Goal: Task Accomplishment & Management: Use online tool/utility

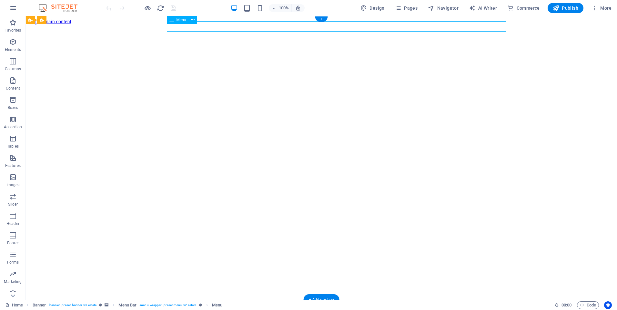
click at [175, 21] on div "Menu" at bounding box center [178, 20] width 22 height 8
click at [194, 20] on icon at bounding box center [193, 20] width 4 height 7
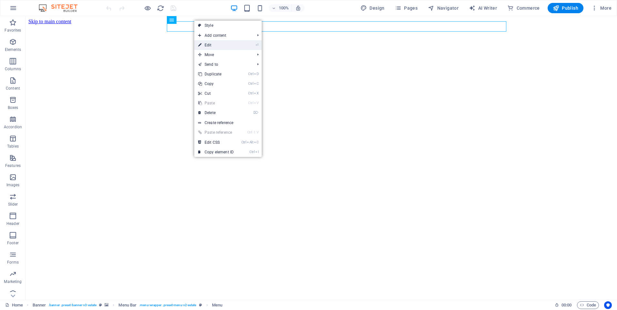
click at [223, 44] on link "⏎ Edit" at bounding box center [215, 45] width 43 height 10
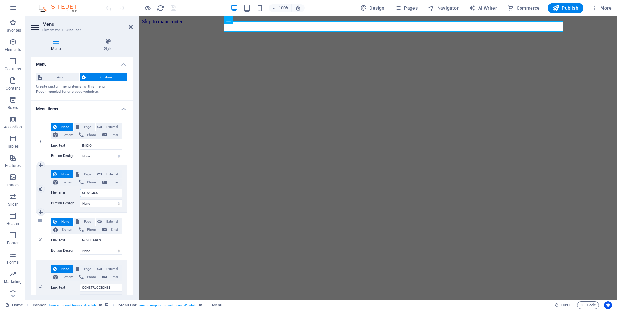
click at [93, 193] on input "SERVICIOS" at bounding box center [101, 193] width 42 height 8
click at [84, 175] on span "Page" at bounding box center [87, 175] width 12 height 8
select select
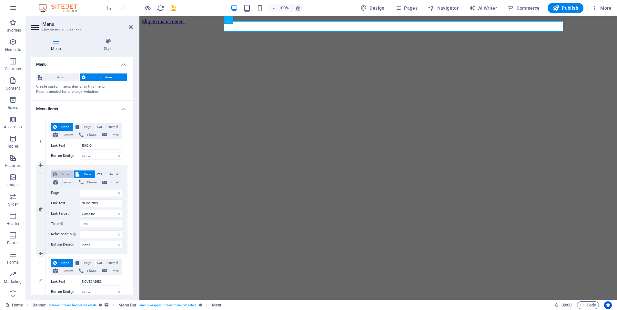
click at [62, 174] on span "None" at bounding box center [65, 175] width 13 height 8
select select
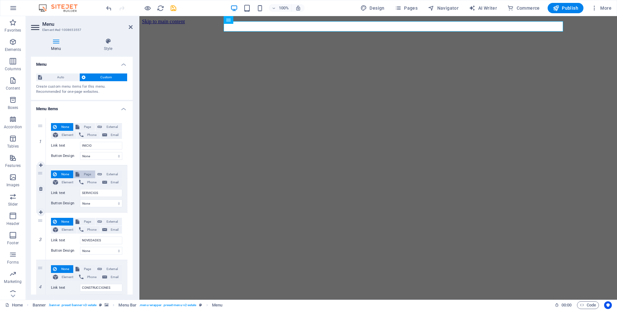
click at [80, 174] on button "Page" at bounding box center [85, 175] width 22 height 8
select select
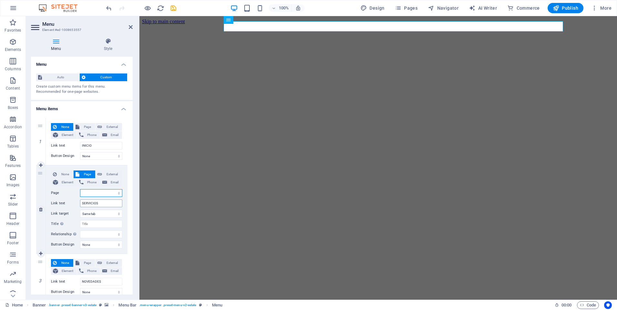
scroll to position [32, 0]
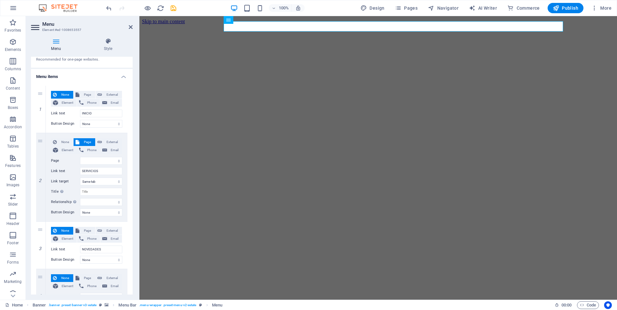
click at [34, 30] on icon at bounding box center [36, 27] width 10 height 10
click at [15, 59] on icon "button" at bounding box center [13, 61] width 8 height 8
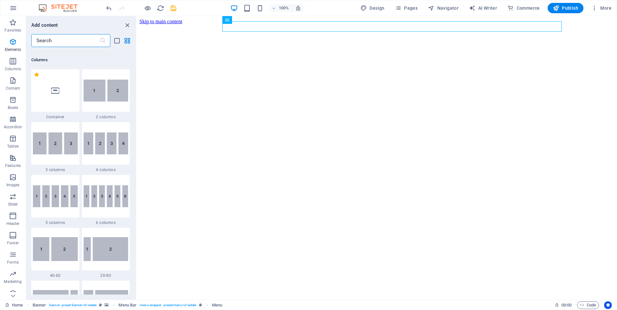
scroll to position [320, 0]
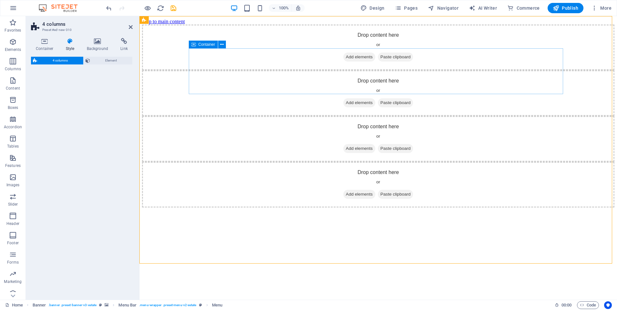
select select "rem"
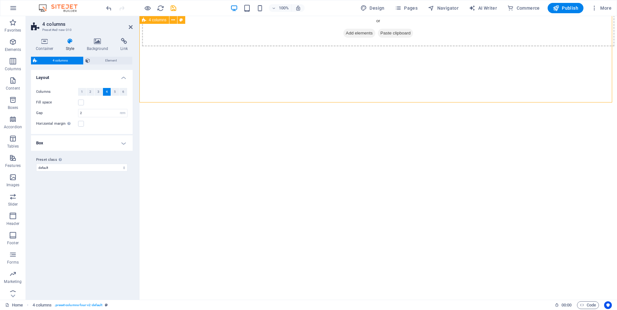
scroll to position [0, 0]
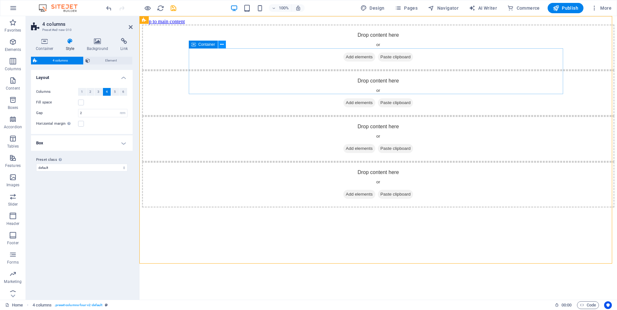
click at [225, 46] on button at bounding box center [222, 45] width 8 height 8
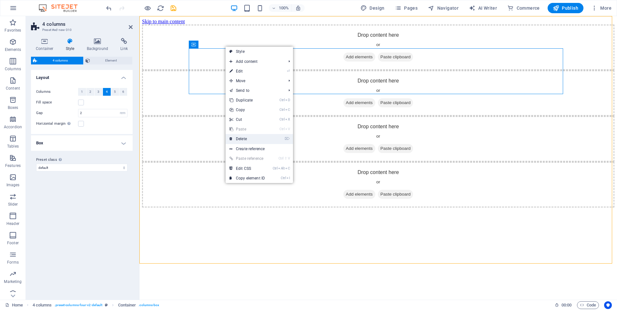
click at [250, 140] on link "⌦ Delete" at bounding box center [247, 139] width 43 height 10
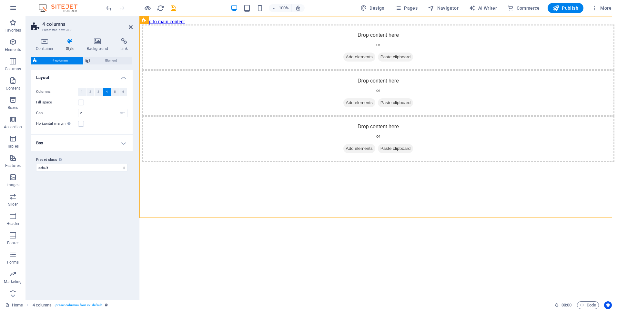
drag, startPoint x: 172, startPoint y: 35, endPoint x: 489, endPoint y: 170, distance: 344.3
click at [489, 162] on div "Drop content here or Add elements Paste clipboard Drop content here or Add elem…" at bounding box center [378, 93] width 472 height 137
click at [584, 162] on div "Drop content here or Add elements Paste clipboard Drop content here or Add elem…" at bounding box center [378, 93] width 472 height 137
click at [177, 19] on button at bounding box center [173, 20] width 8 height 8
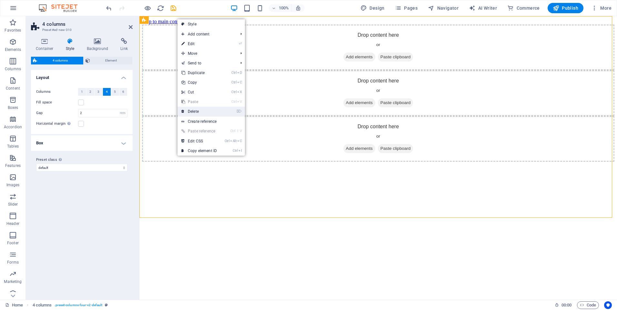
click at [194, 113] on link "⌦ Delete" at bounding box center [199, 112] width 43 height 10
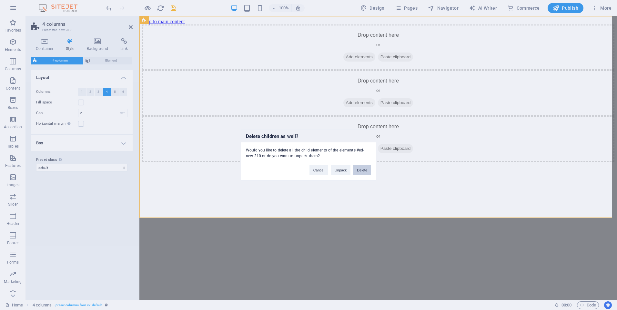
click at [357, 172] on button "Delete" at bounding box center [362, 171] width 18 height 10
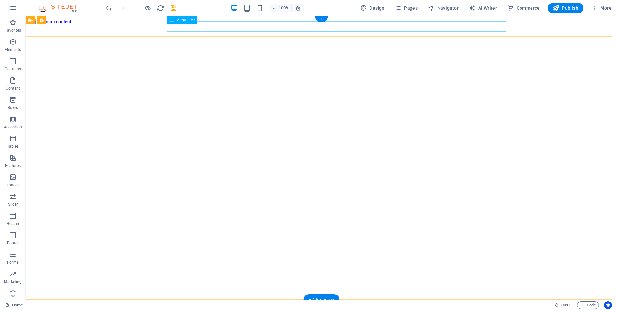
select select
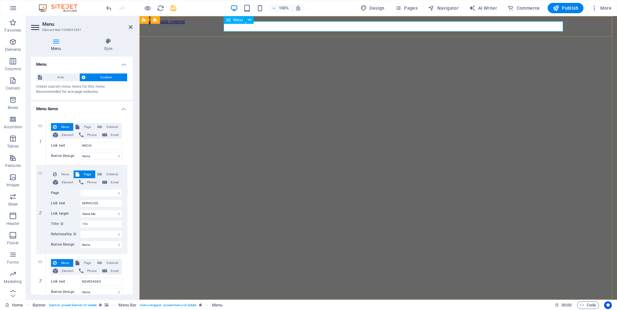
click at [251, 18] on icon at bounding box center [250, 20] width 4 height 7
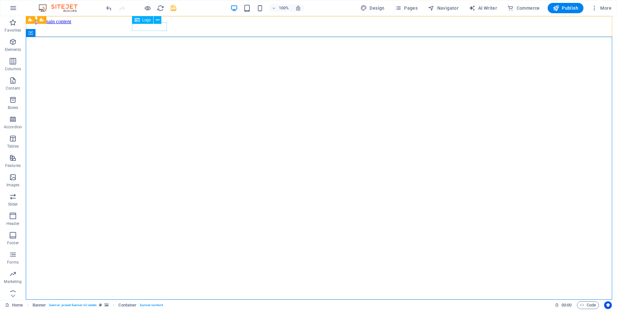
click at [147, 23] on div "Logo" at bounding box center [143, 20] width 22 height 8
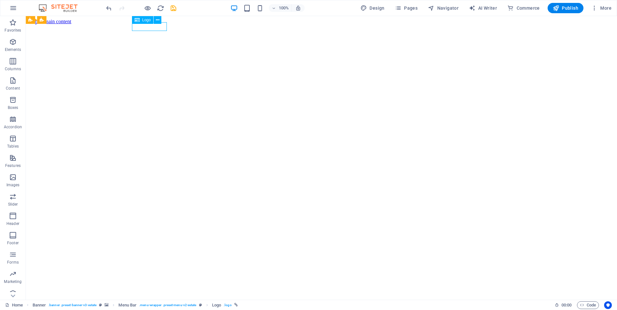
click at [147, 23] on div "Logo" at bounding box center [143, 20] width 22 height 8
click at [147, 18] on span "Logo" at bounding box center [146, 20] width 9 height 4
click at [58, 20] on span "Menu Bar" at bounding box center [54, 20] width 17 height 4
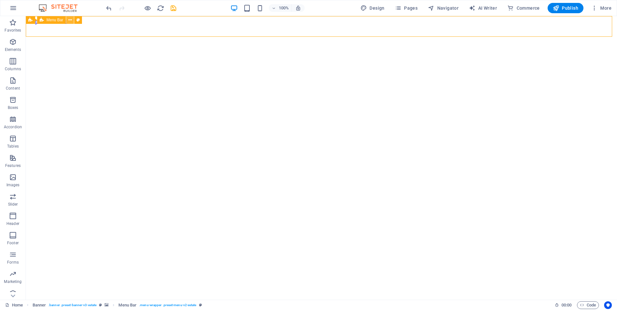
click at [68, 20] on button at bounding box center [70, 20] width 8 height 8
click at [13, 45] on icon "button" at bounding box center [13, 42] width 8 height 8
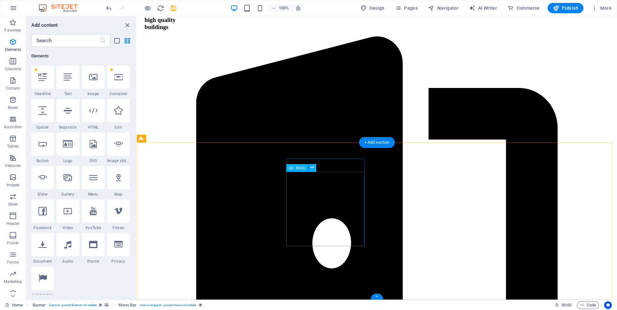
scroll to position [1662, 0]
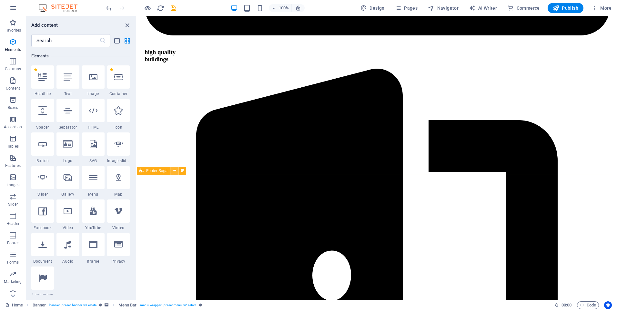
click at [172, 172] on button at bounding box center [174, 171] width 8 height 8
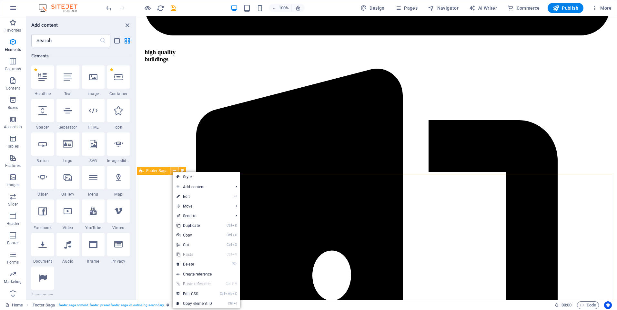
click at [172, 172] on button at bounding box center [174, 171] width 8 height 8
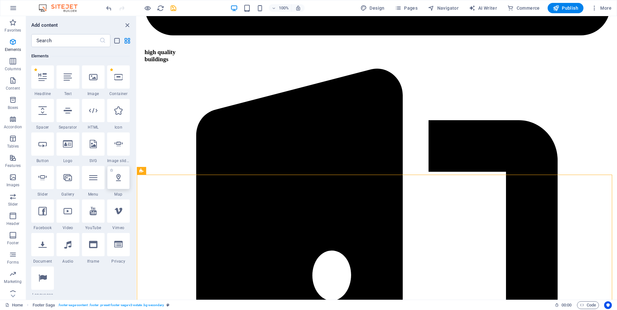
click at [118, 185] on div at bounding box center [118, 177] width 23 height 23
select select "1"
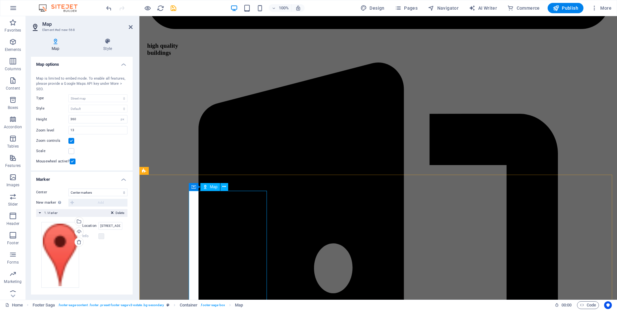
click at [210, 187] on span "Map" at bounding box center [213, 187] width 7 height 4
click at [311, 199] on button at bounding box center [314, 201] width 8 height 8
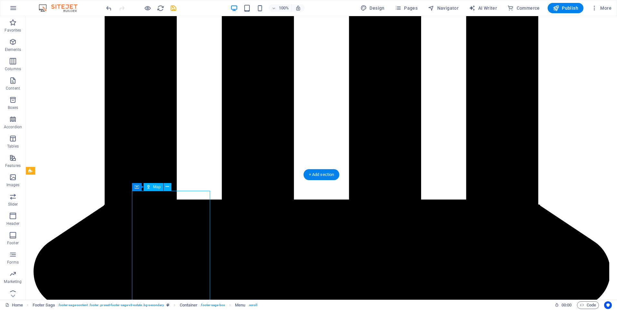
select select "1"
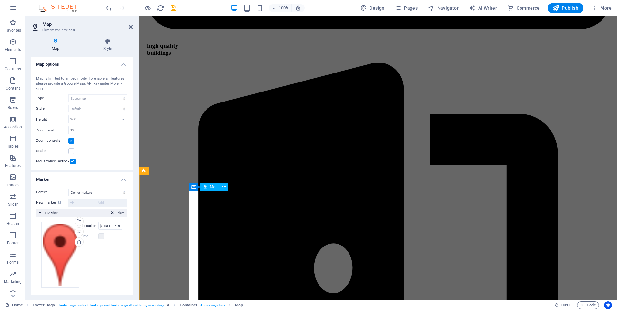
click at [210, 188] on span "Map" at bounding box center [213, 187] width 7 height 4
click at [191, 188] on icon at bounding box center [193, 187] width 5 height 8
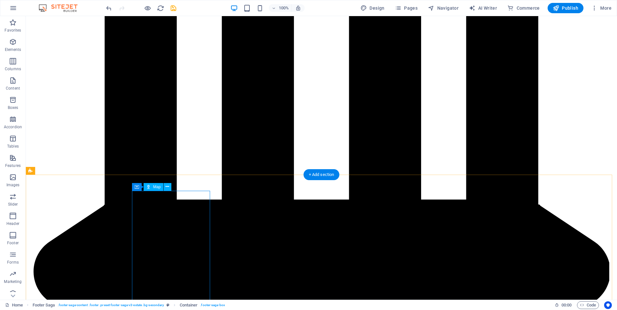
click at [170, 188] on button at bounding box center [168, 187] width 8 height 8
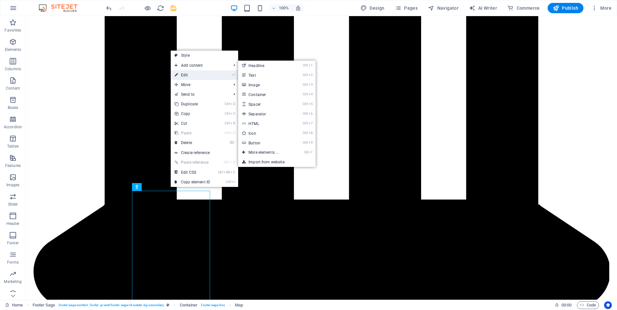
click at [188, 73] on link "⏎ Edit" at bounding box center [192, 75] width 43 height 10
select select "1"
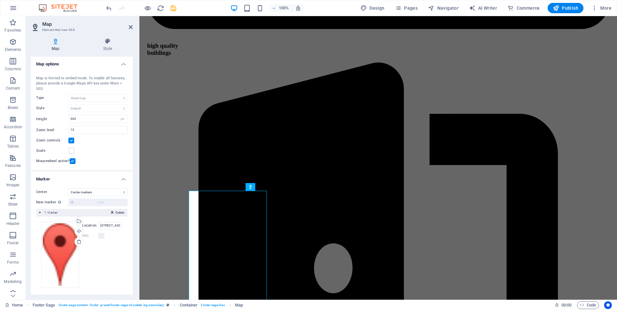
scroll to position [0, 0]
click at [88, 192] on select "Don't center Center markers Center and zoom markers" at bounding box center [97, 193] width 59 height 8
click at [89, 210] on div "Delete 1. Marker" at bounding box center [81, 213] width 91 height 8
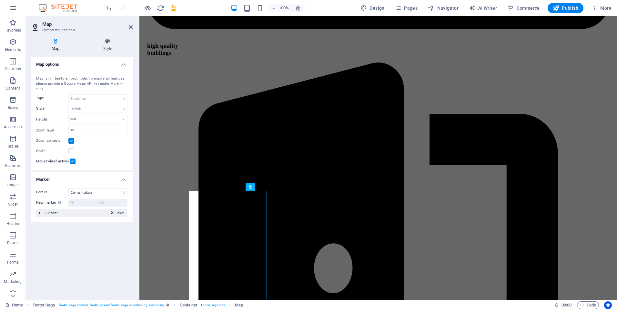
click at [38, 214] on div "Delete 1. Marker" at bounding box center [81, 213] width 91 height 8
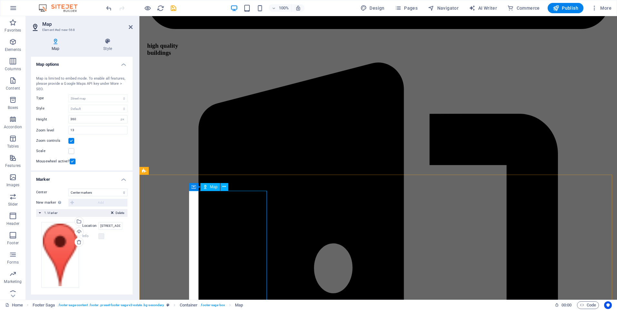
click at [209, 186] on div "Map" at bounding box center [210, 187] width 20 height 8
click at [222, 188] on button at bounding box center [224, 187] width 8 height 8
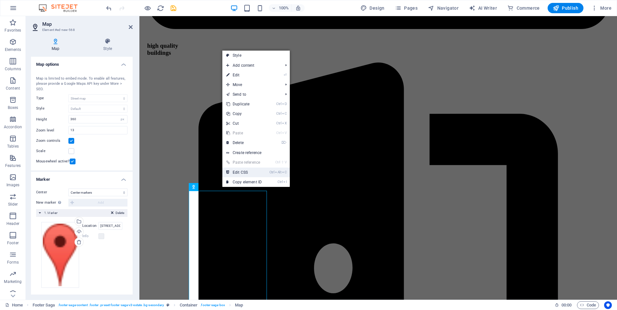
click at [232, 172] on link "Ctrl Alt C Edit CSS" at bounding box center [243, 173] width 43 height 10
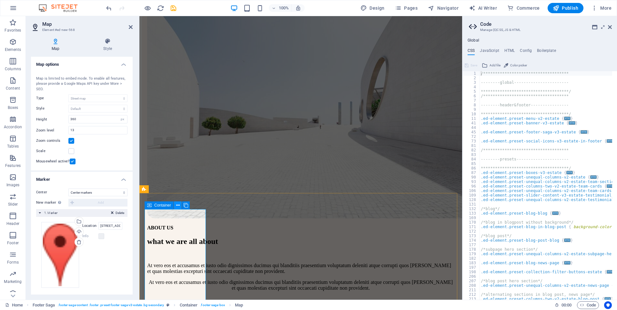
click at [176, 207] on button at bounding box center [178, 206] width 8 height 8
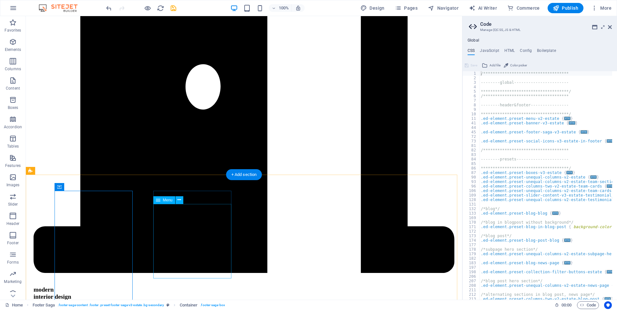
scroll to position [1662, 0]
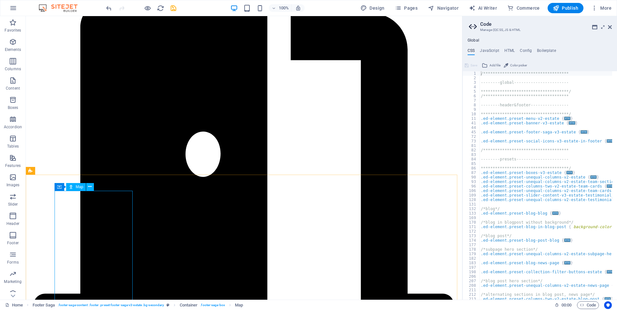
click at [77, 188] on span "Map" at bounding box center [79, 187] width 7 height 4
select select "1"
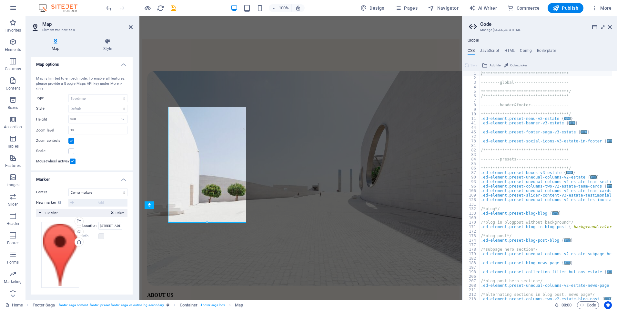
scroll to position [1730, 0]
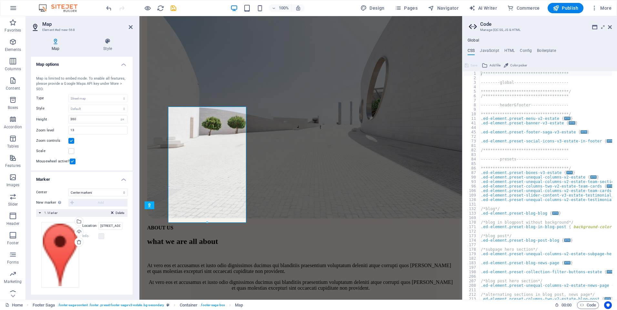
click at [77, 188] on div "Center Don't center Center markers Center and zoom markers New marker To enable…" at bounding box center [82, 241] width 102 height 115
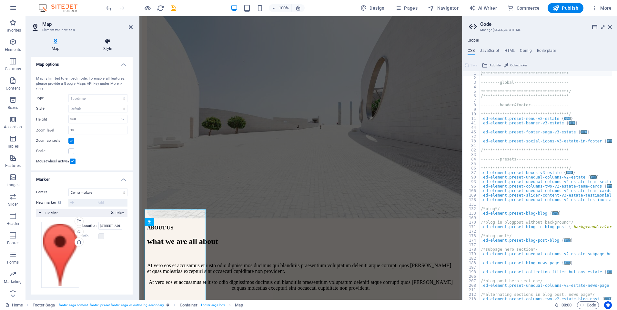
click at [101, 51] on h4 "Style" at bounding box center [108, 45] width 50 height 14
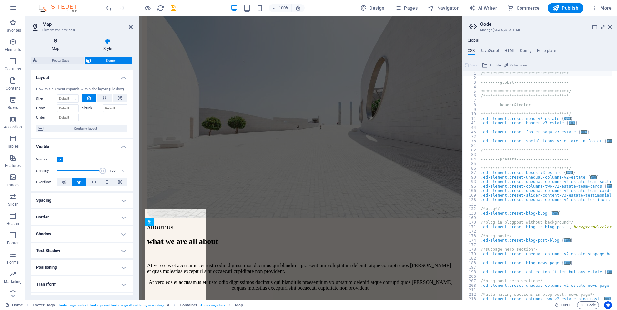
click at [57, 42] on icon at bounding box center [55, 41] width 49 height 6
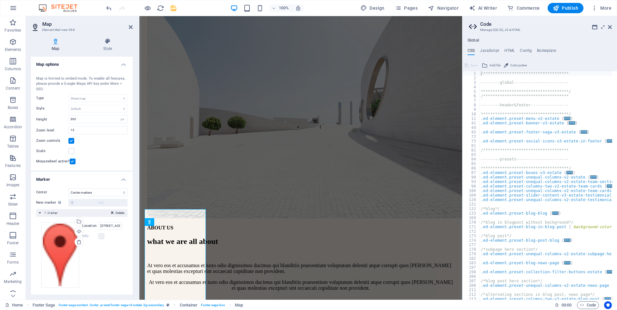
click at [122, 182] on h4 "Marker" at bounding box center [82, 178] width 102 height 12
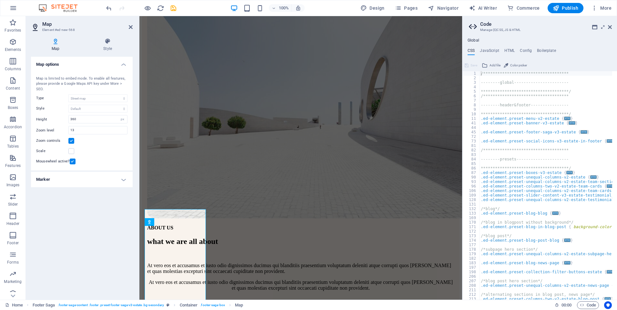
click at [124, 181] on h4 "Marker" at bounding box center [82, 179] width 102 height 15
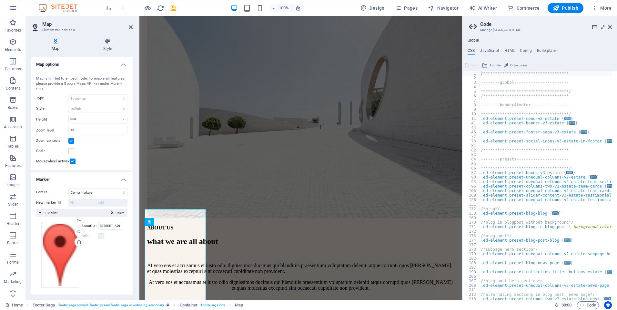
click at [122, 62] on h4 "Map options" at bounding box center [82, 63] width 102 height 12
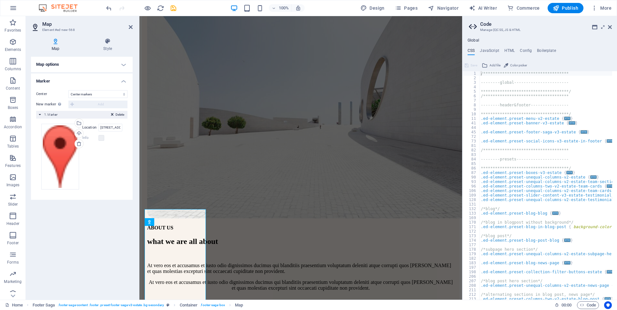
click at [122, 62] on h4 "Map options" at bounding box center [82, 64] width 102 height 15
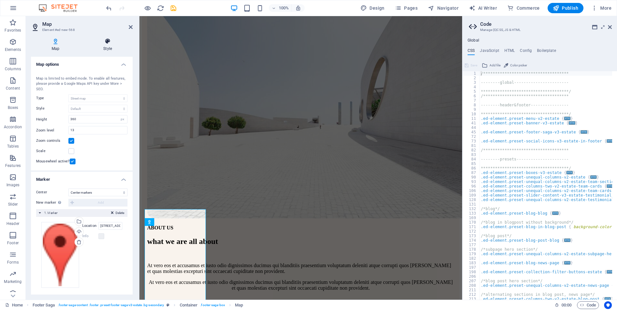
click at [105, 40] on icon at bounding box center [108, 41] width 50 height 6
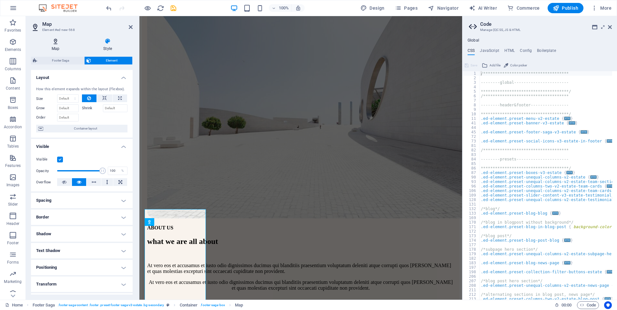
click at [71, 46] on h4 "Map" at bounding box center [57, 45] width 52 height 14
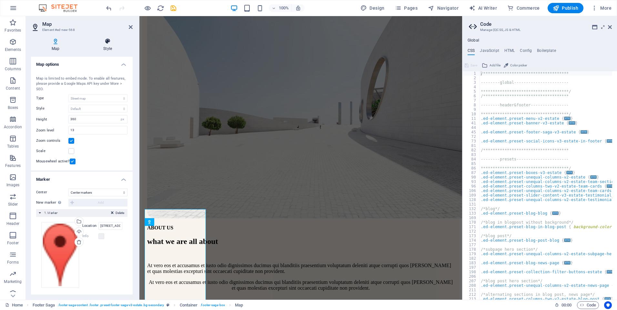
click at [100, 46] on h4 "Style" at bounding box center [108, 45] width 50 height 14
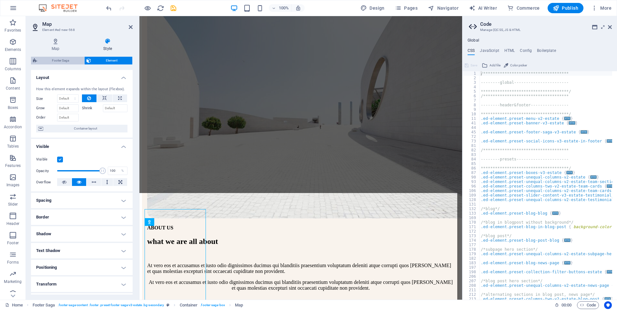
click at [74, 59] on span "Footer Saga" at bounding box center [60, 61] width 43 height 8
select select "rem"
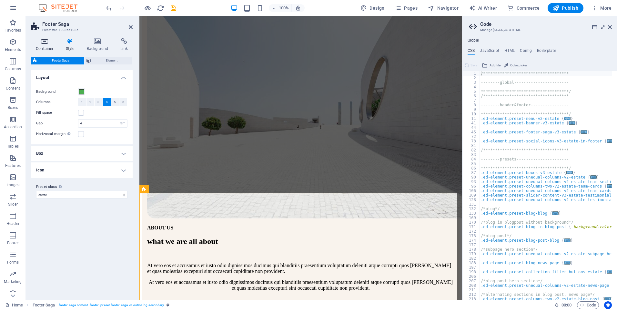
click at [47, 48] on h4 "Container" at bounding box center [46, 45] width 30 height 14
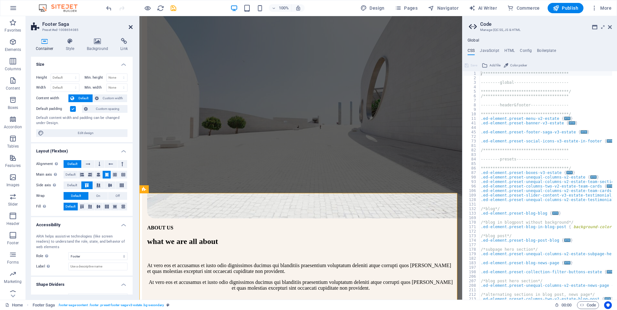
click at [132, 27] on icon at bounding box center [131, 27] width 4 height 5
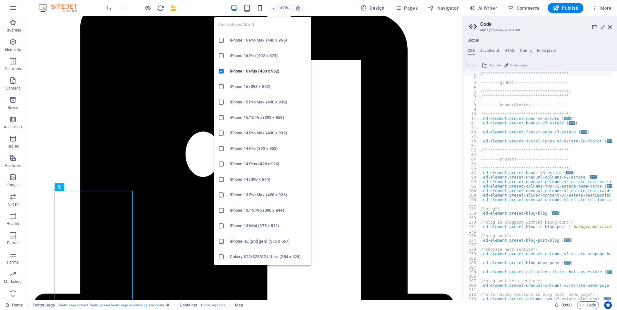
click at [260, 8] on icon "button" at bounding box center [259, 8] width 7 height 7
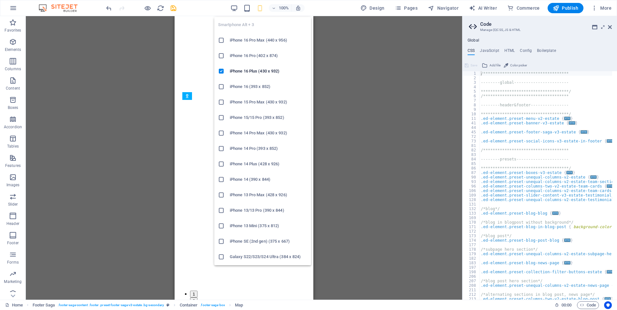
scroll to position [2939, 0]
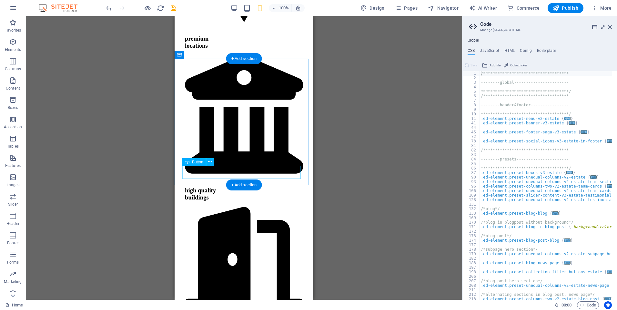
scroll to position [624, 0]
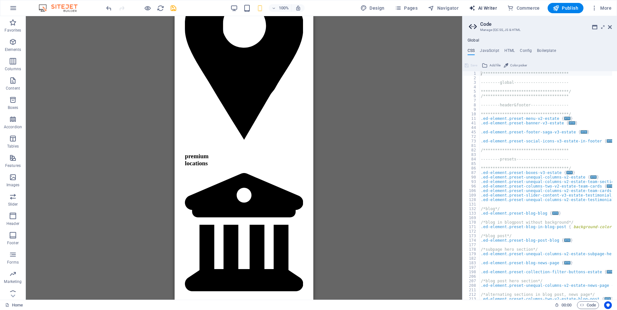
click at [475, 9] on icon "button" at bounding box center [472, 8] width 6 height 6
select select "English"
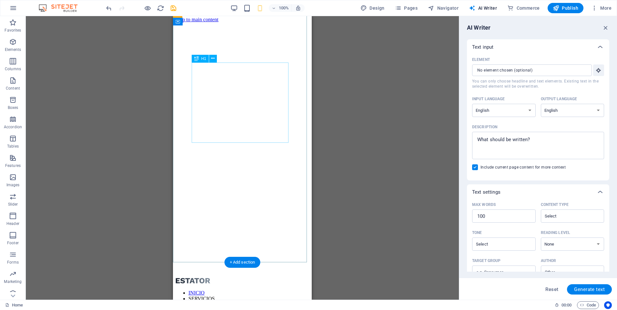
scroll to position [0, 0]
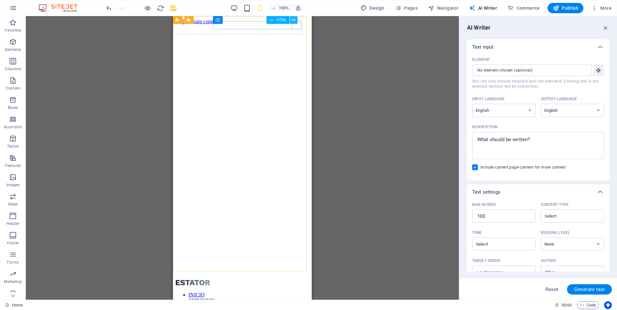
click at [295, 23] on icon at bounding box center [294, 20] width 4 height 7
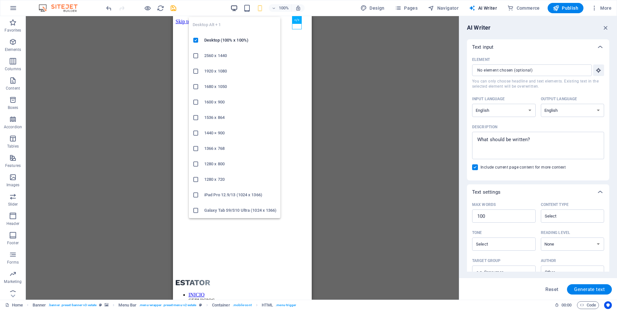
click at [234, 7] on icon "button" at bounding box center [233, 8] width 7 height 7
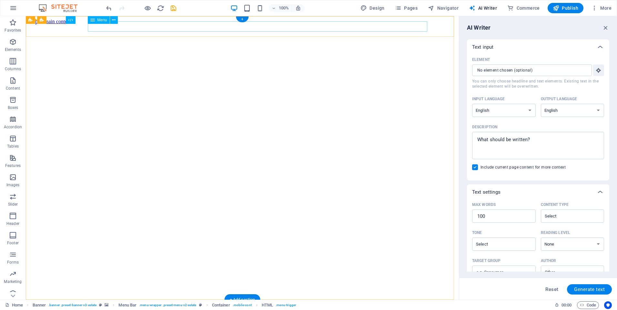
click at [14, 26] on icon "button" at bounding box center [13, 23] width 8 height 8
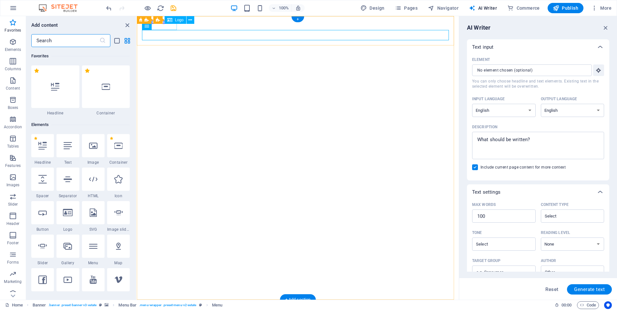
click at [162, 309] on div at bounding box center [297, 312] width 317 height 7
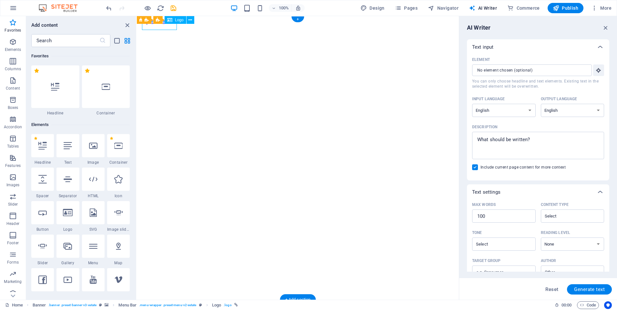
click at [163, 309] on div at bounding box center [297, 312] width 317 height 7
click at [177, 21] on span "Logo" at bounding box center [179, 20] width 9 height 4
click at [157, 309] on div at bounding box center [297, 312] width 317 height 7
click at [183, 21] on icon at bounding box center [181, 20] width 5 height 7
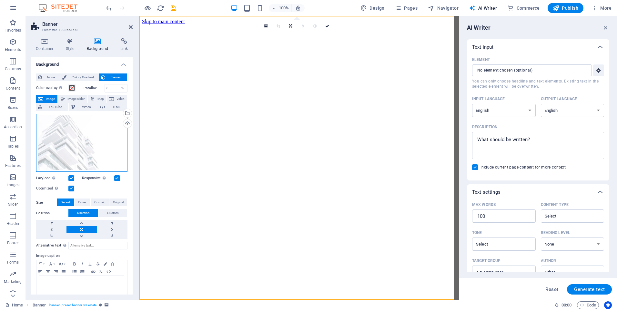
click at [99, 129] on div "Drag files here, click to choose files or select files from Files or our free s…" at bounding box center [81, 143] width 91 height 58
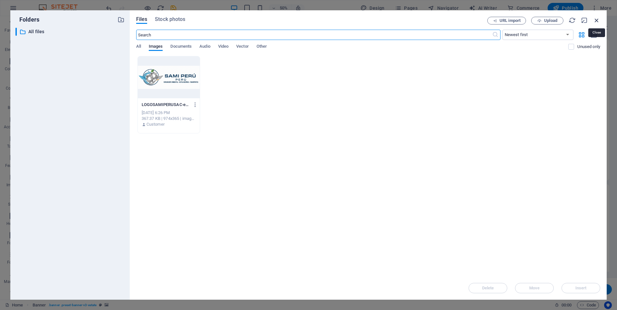
click at [594, 20] on icon "button" at bounding box center [596, 20] width 7 height 7
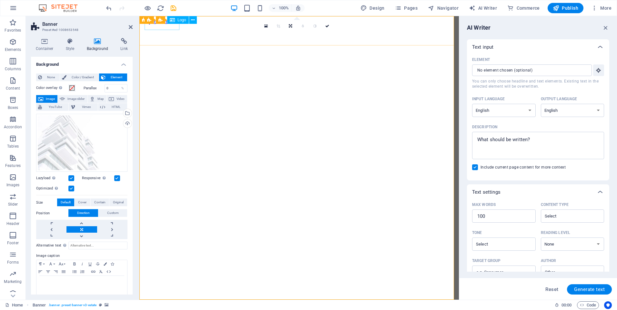
click at [162, 309] on div at bounding box center [299, 312] width 314 height 7
select select "px"
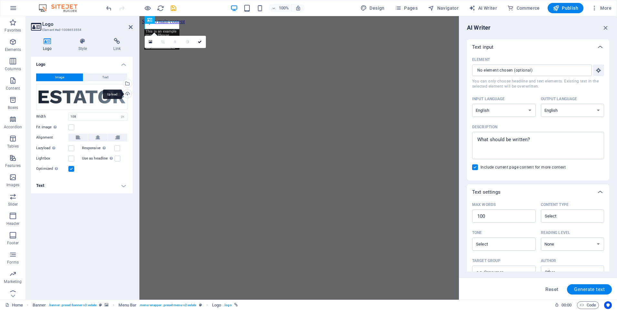
click at [127, 95] on div "Upload" at bounding box center [127, 95] width 10 height 10
click at [122, 149] on div "Responsive Automatically load retina image and smartphone optimized sizes." at bounding box center [105, 149] width 46 height 8
click at [117, 150] on label at bounding box center [117, 149] width 6 height 6
click at [0, 0] on input "Responsive Automatically load retina image and smartphone optimized sizes." at bounding box center [0, 0] width 0 height 0
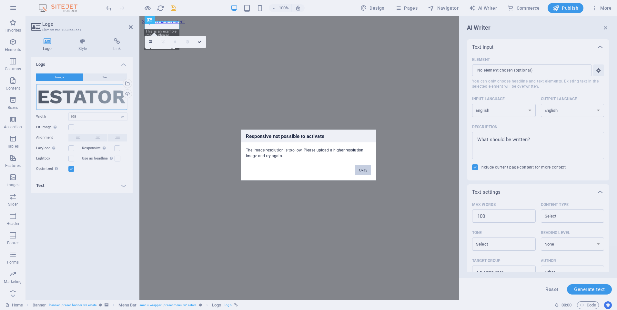
click at [362, 172] on button "Okay" at bounding box center [363, 171] width 16 height 10
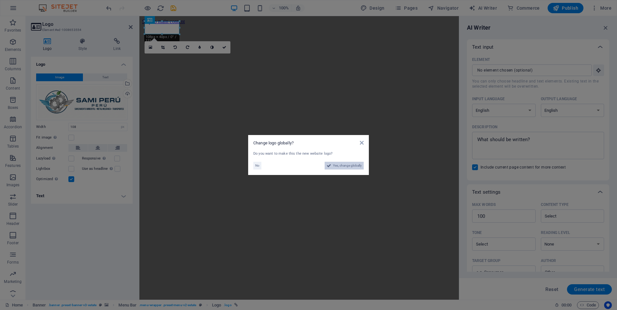
click at [349, 164] on span "Yes, change globally" at bounding box center [347, 166] width 29 height 8
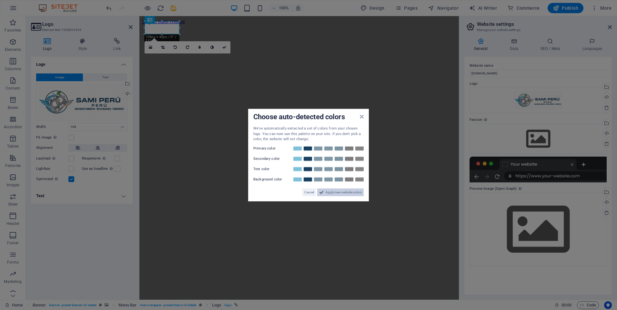
click at [341, 194] on span "Apply new website colors" at bounding box center [344, 192] width 36 height 8
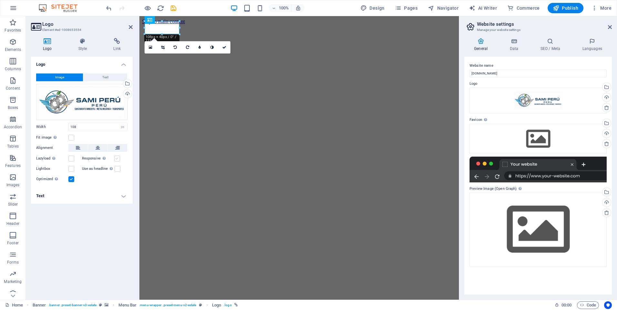
click at [118, 159] on label at bounding box center [117, 159] width 6 height 6
click at [0, 0] on input "Responsive Automatically load retina image and smartphone optimized sizes." at bounding box center [0, 0] width 0 height 0
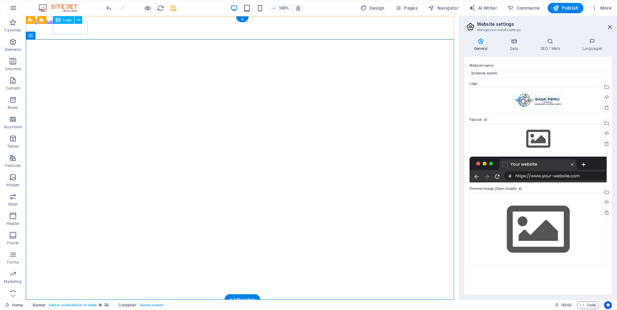
click at [75, 309] on div at bounding box center [242, 316] width 428 height 14
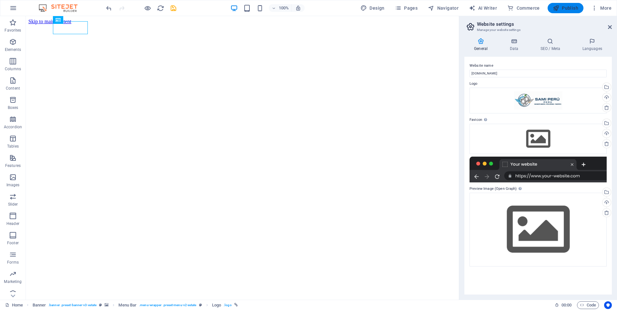
click at [561, 7] on span "Publish" at bounding box center [565, 8] width 25 height 6
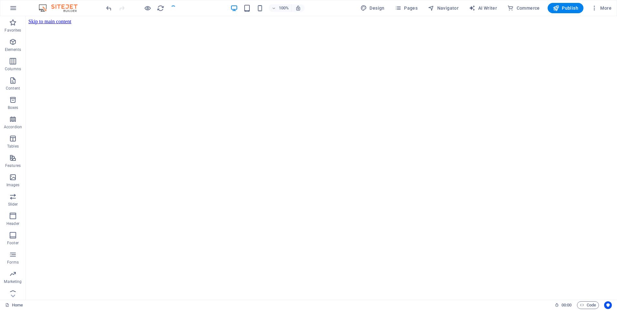
click at [151, 10] on div at bounding box center [141, 8] width 72 height 10
click at [147, 10] on icon "button" at bounding box center [147, 8] width 7 height 7
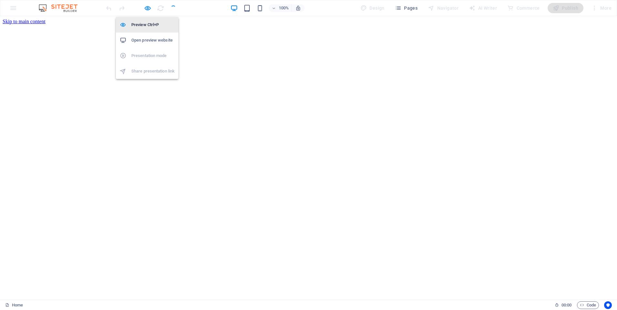
click at [147, 24] on h6 "Preview Ctrl+P" at bounding box center [152, 25] width 43 height 8
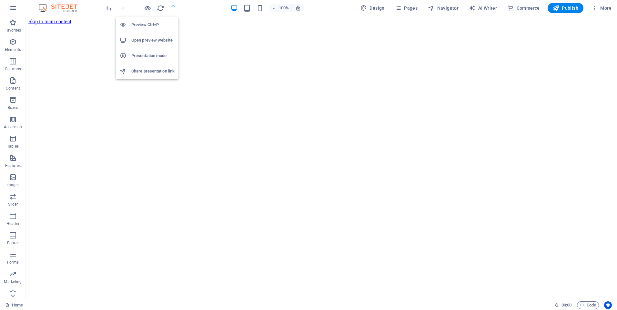
click at [147, 24] on h6 "Preview Ctrl+P" at bounding box center [152, 25] width 43 height 8
